Goal: Transaction & Acquisition: Subscribe to service/newsletter

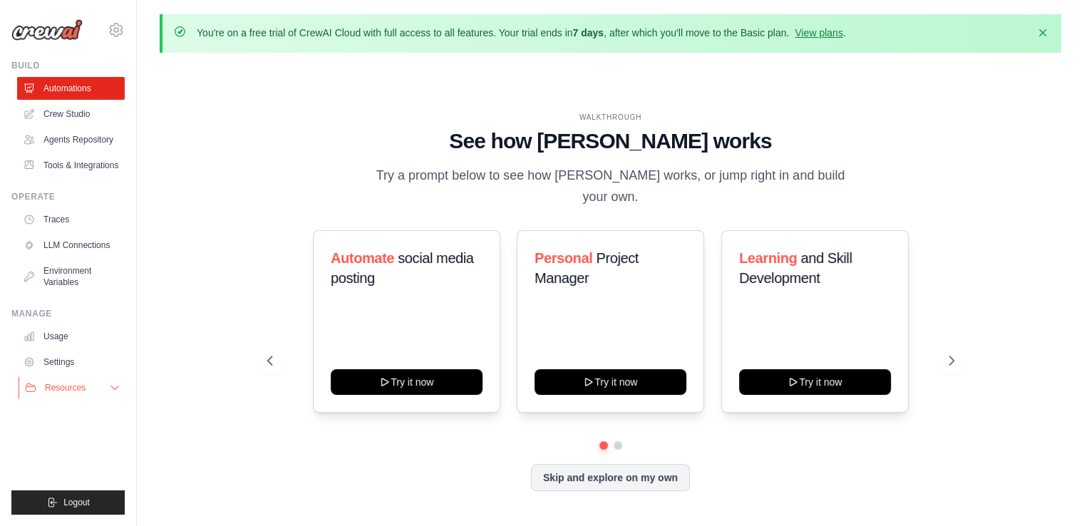
click at [112, 392] on icon at bounding box center [114, 387] width 11 height 11
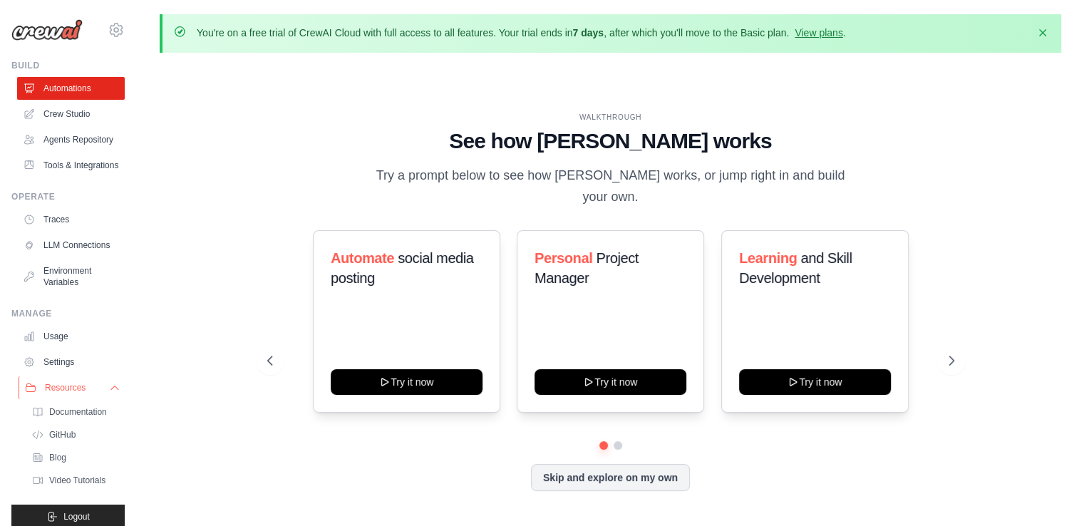
scroll to position [48, 0]
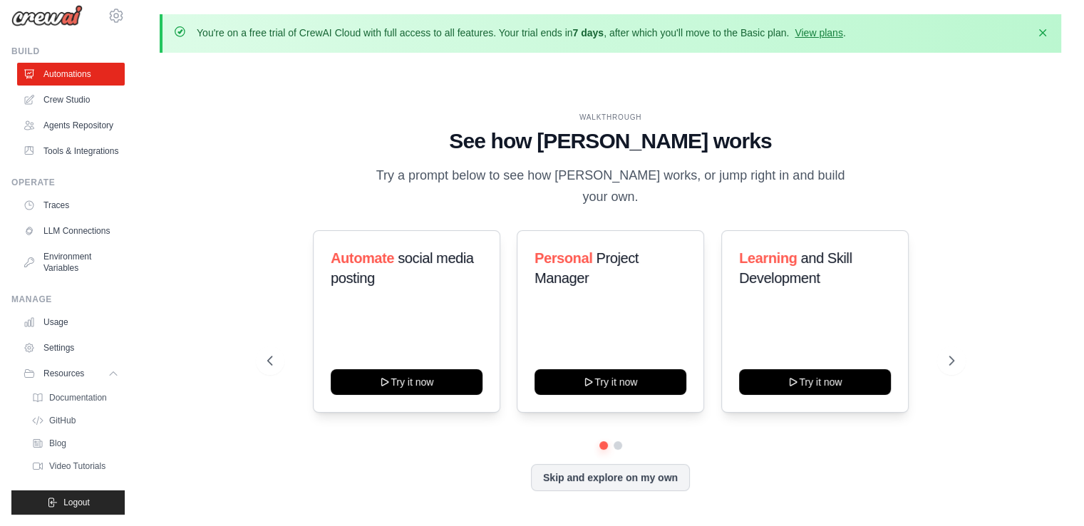
click at [827, 38] on p "You're on a free trial of CrewAI Cloud with full access to all features. Your t…" at bounding box center [521, 33] width 649 height 14
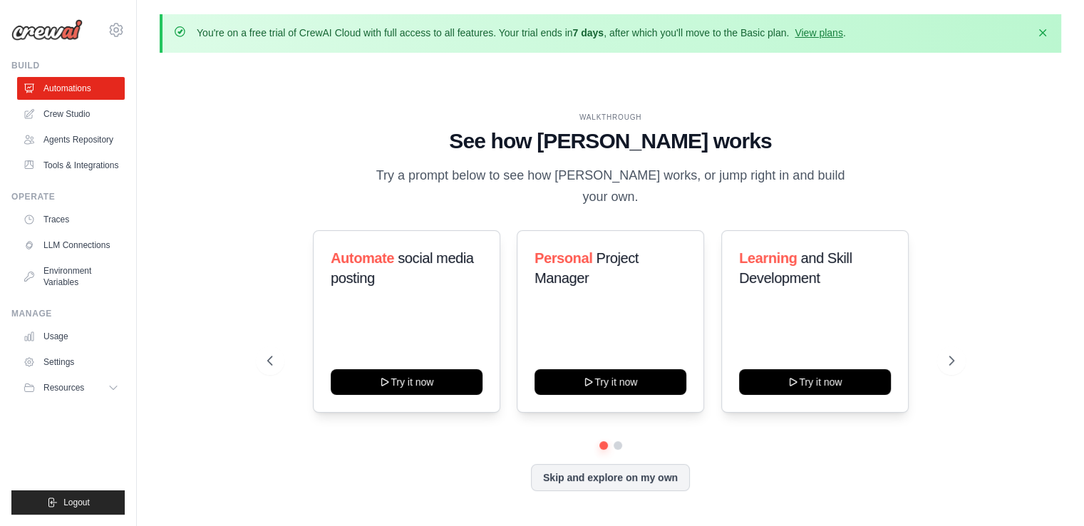
scroll to position [0, 0]
click at [821, 33] on link "View plans" at bounding box center [819, 32] width 48 height 11
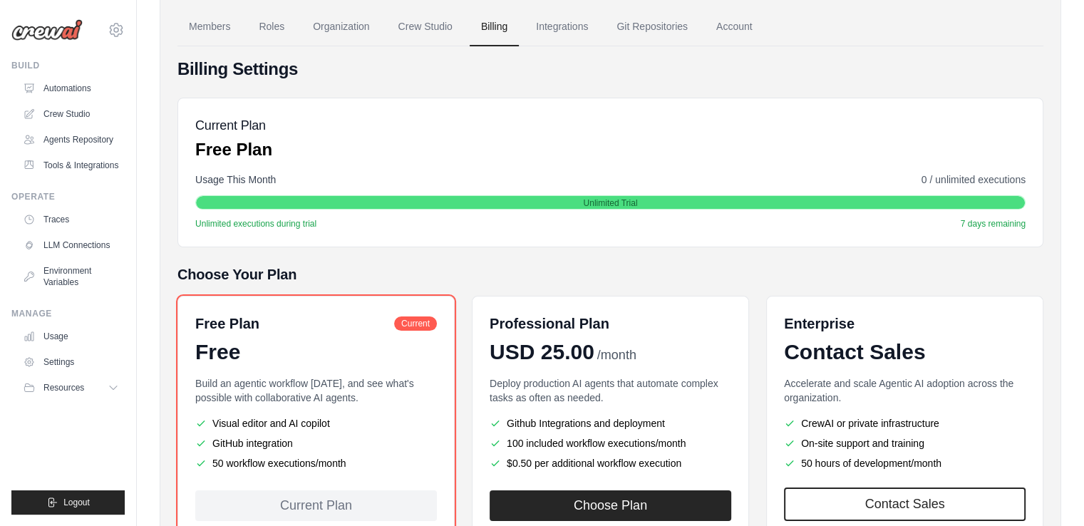
scroll to position [220, 0]
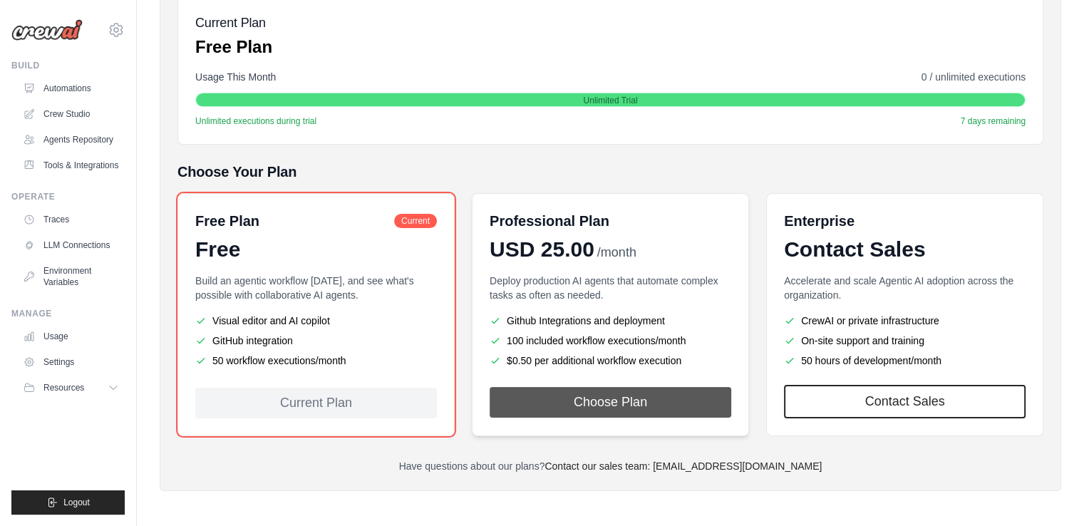
click at [597, 401] on button "Choose Plan" at bounding box center [611, 402] width 242 height 31
